Goal: Task Accomplishment & Management: Manage account settings

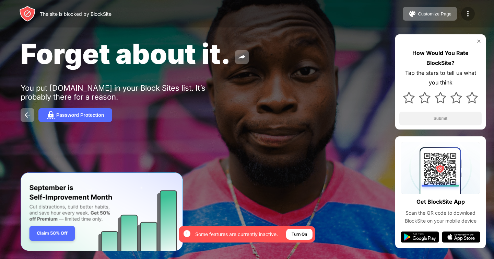
click at [471, 9] on div at bounding box center [468, 14] width 14 height 14
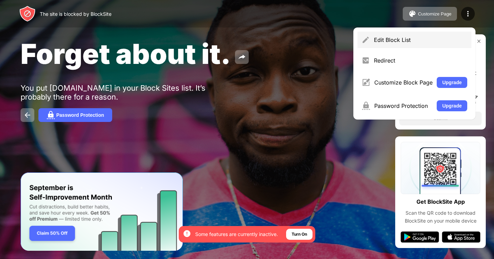
click at [391, 40] on div "Edit Block List" at bounding box center [420, 39] width 93 height 7
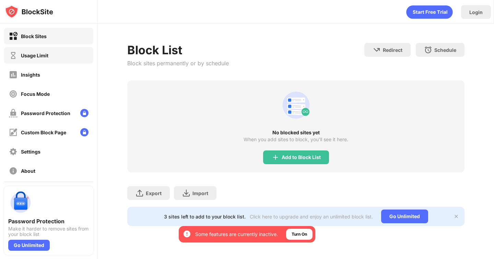
click at [65, 59] on div "Usage Limit" at bounding box center [48, 55] width 89 height 16
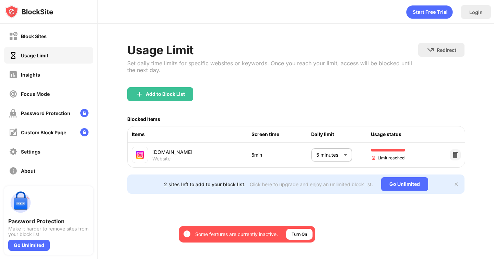
click at [333, 156] on body "By opting in, you ensure access to all the features and benefits that rely on t…" at bounding box center [247, 129] width 494 height 259
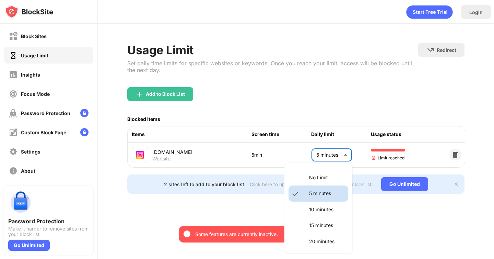
click at [310, 204] on li "10 minutes" at bounding box center [319, 209] width 60 height 16
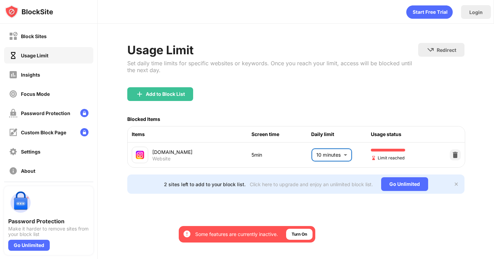
type input "**"
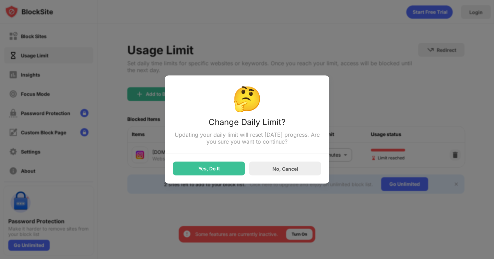
click at [218, 167] on div "Yes, Do It" at bounding box center [209, 168] width 22 height 5
